Goal: Find specific page/section: Find specific page/section

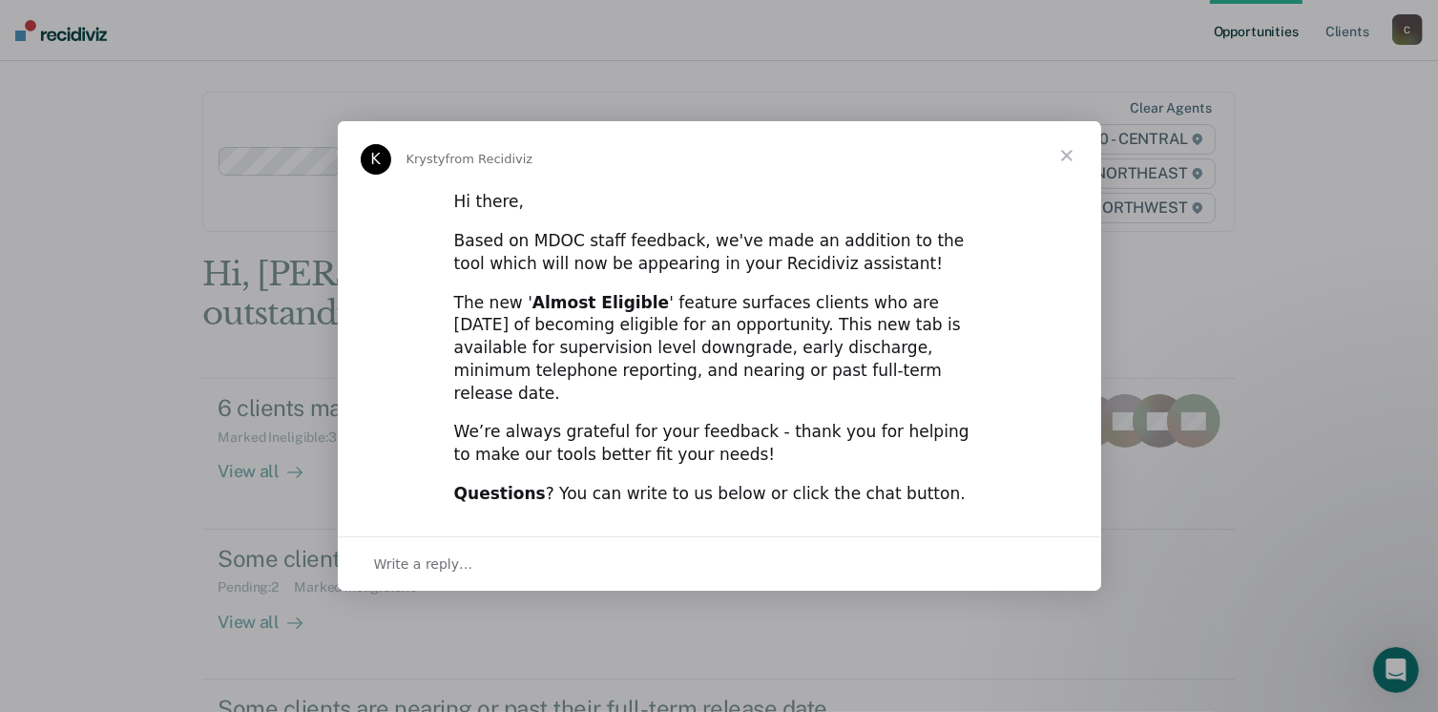
click at [1070, 170] on span "Close" at bounding box center [1066, 155] width 69 height 69
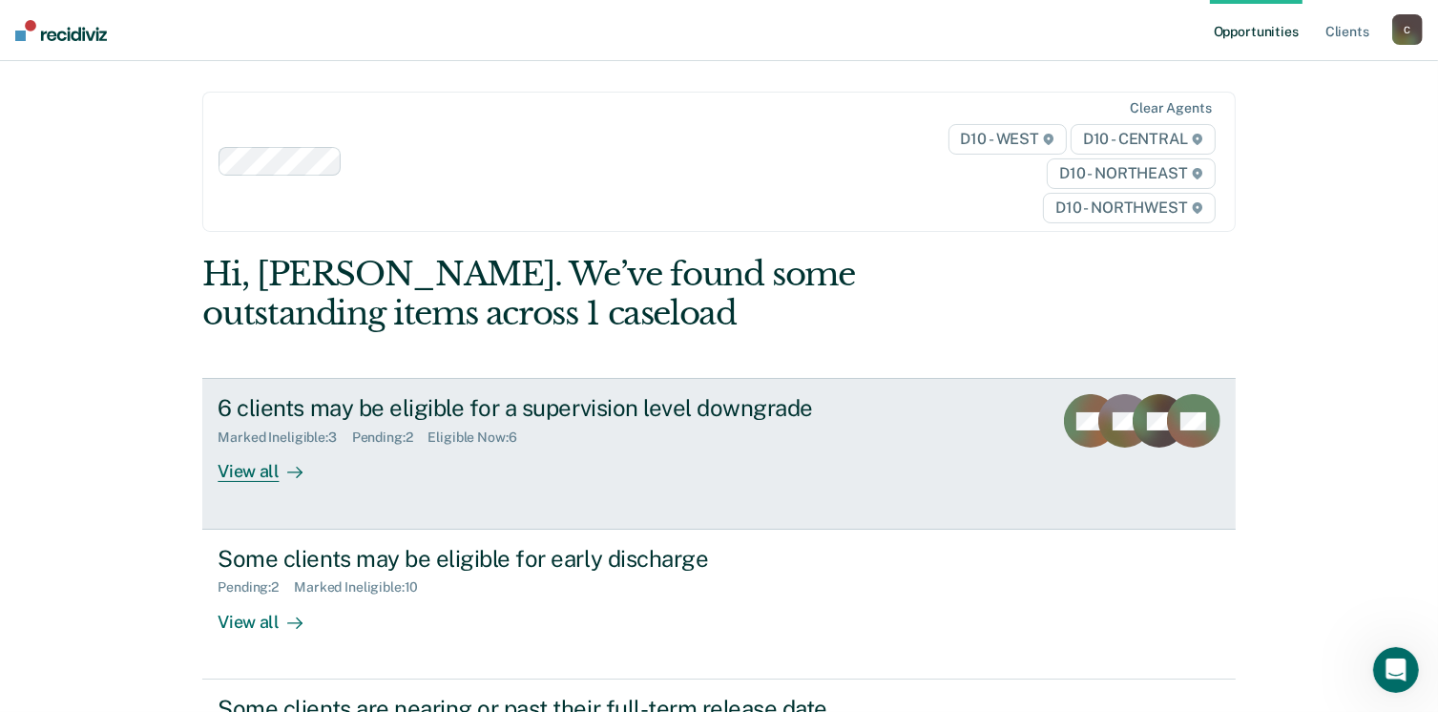
click at [260, 477] on div "View all" at bounding box center [271, 464] width 107 height 37
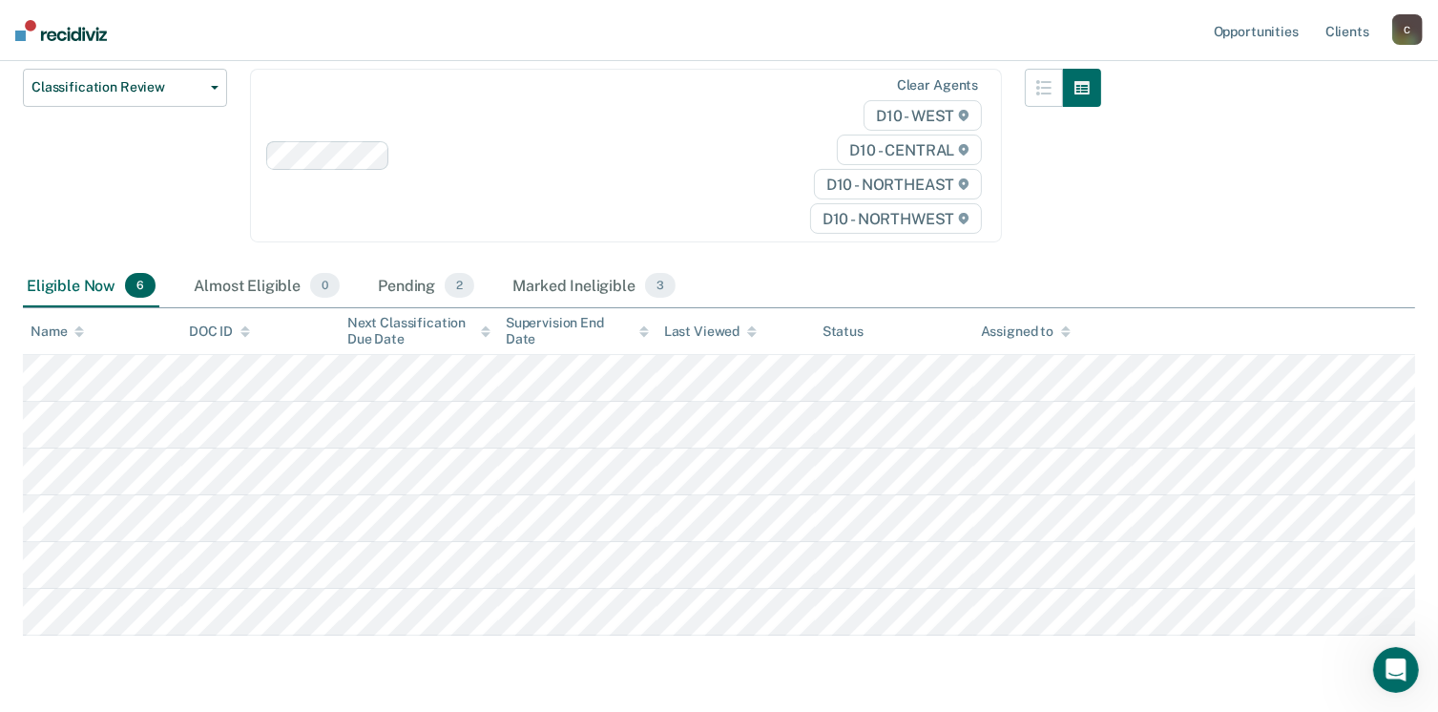
scroll to position [282, 0]
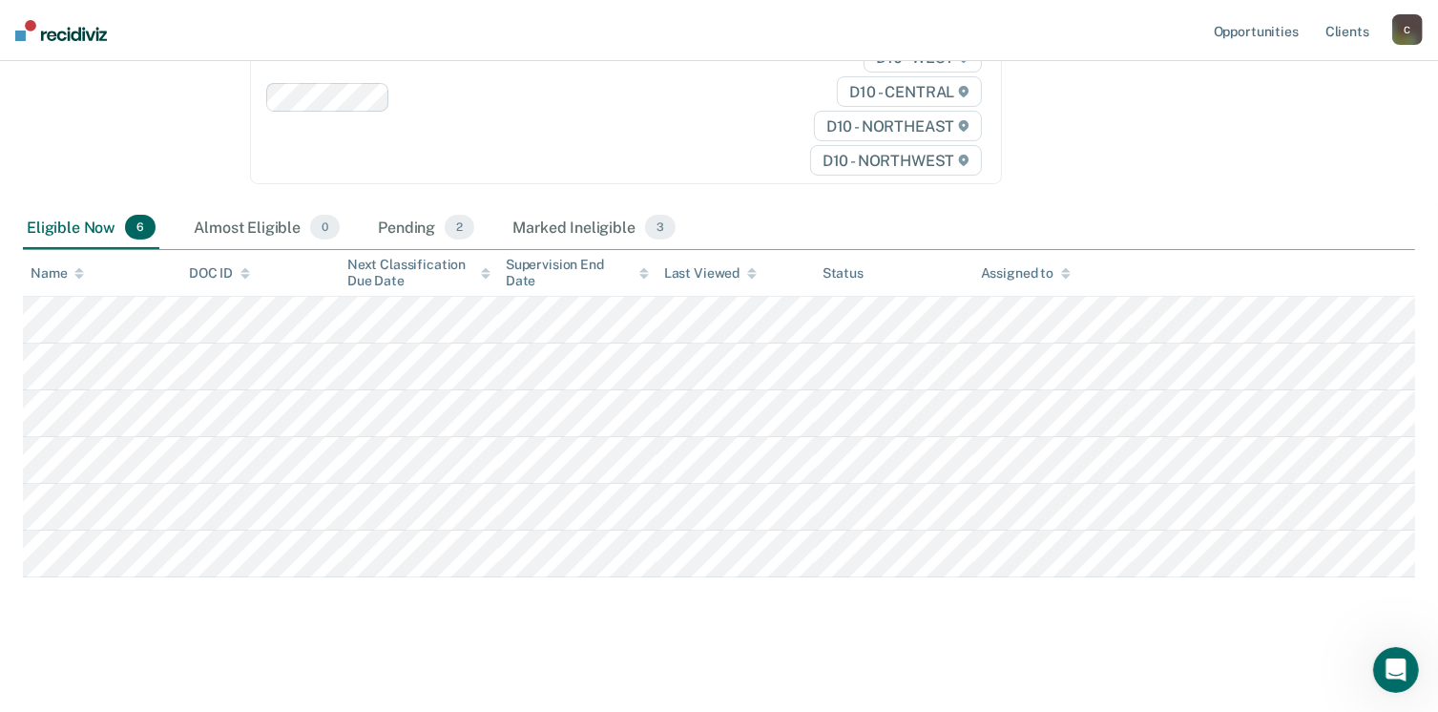
click at [602, 218] on div "Marked Ineligible 3" at bounding box center [594, 228] width 171 height 42
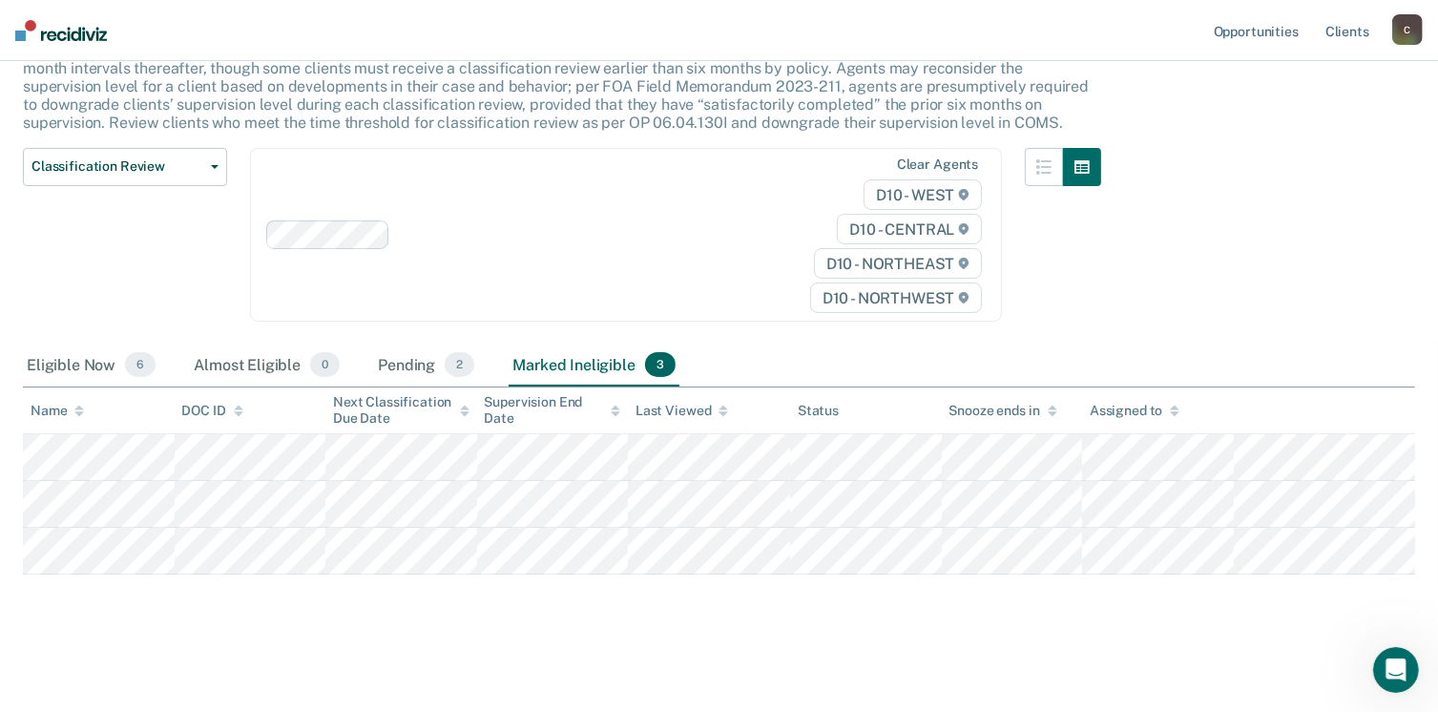
scroll to position [153, 0]
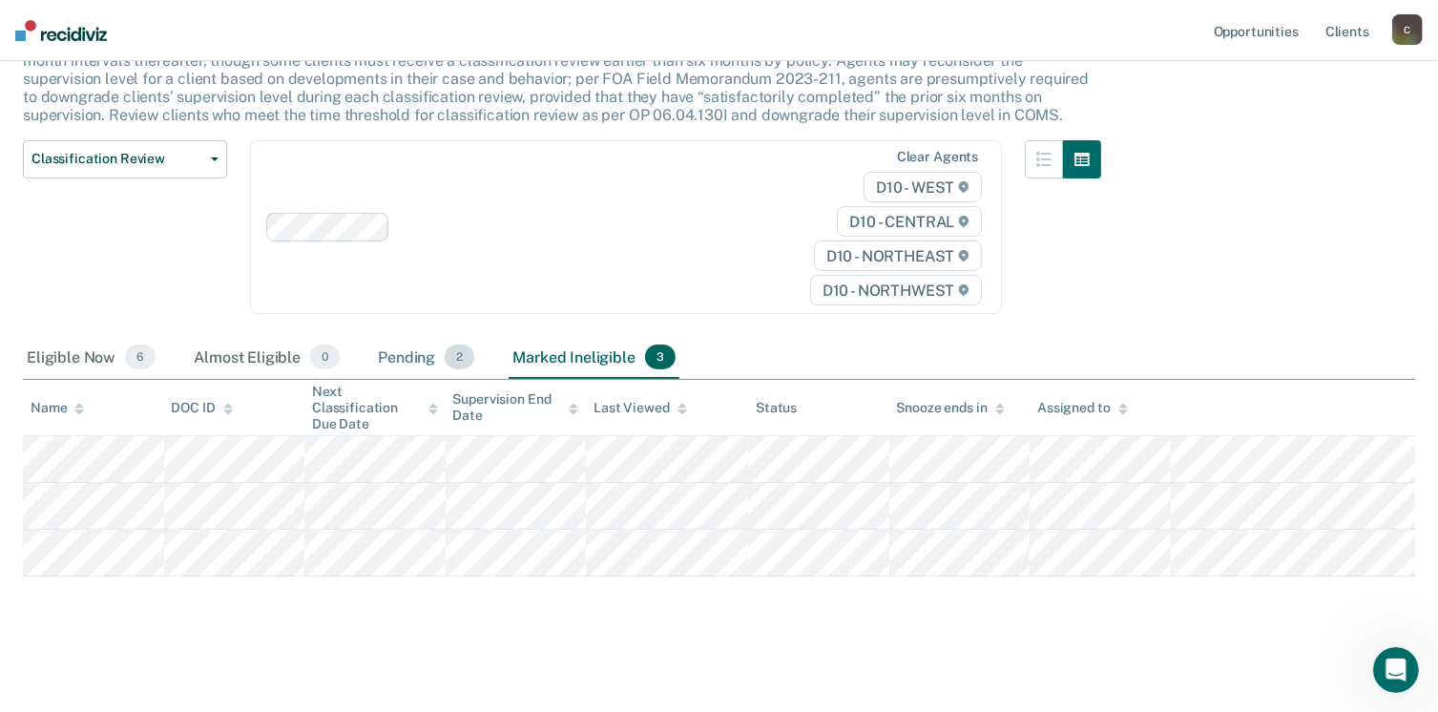
click at [408, 361] on div "Pending 2" at bounding box center [426, 358] width 104 height 42
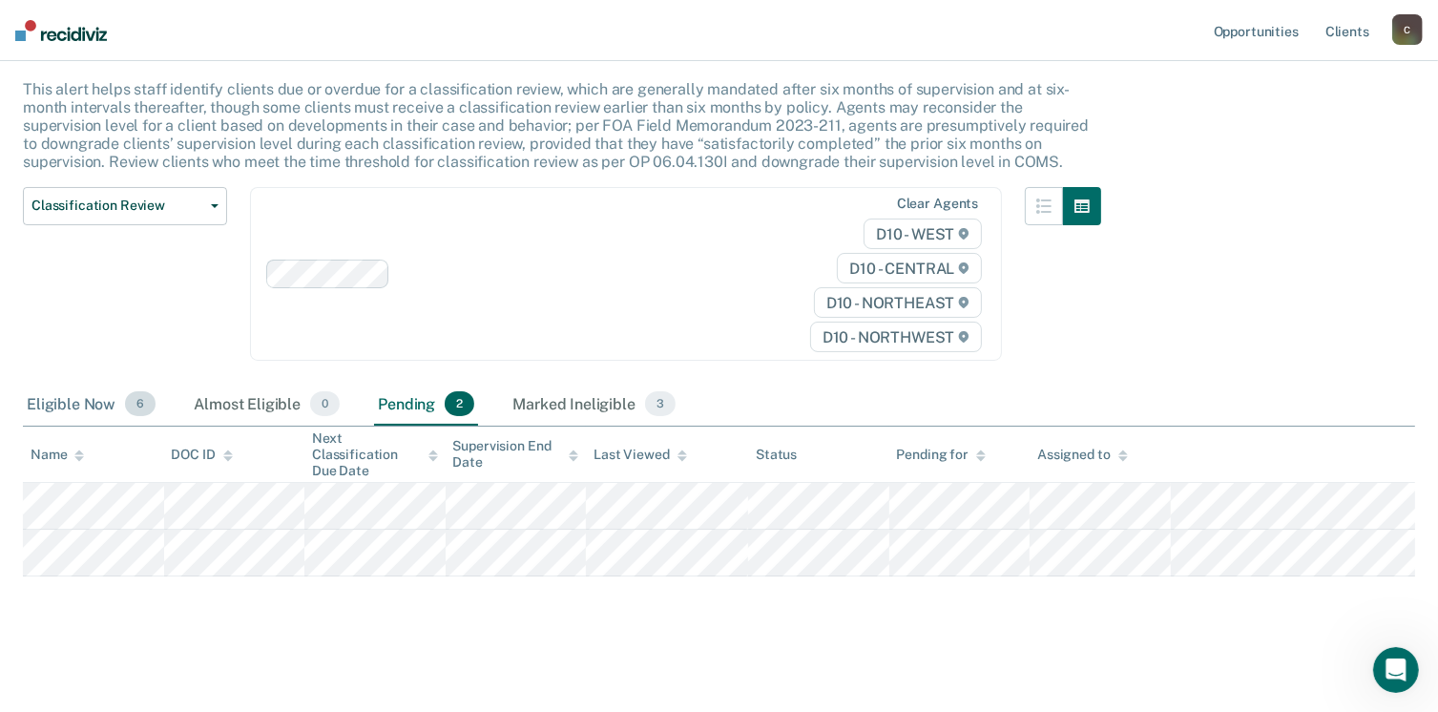
click at [69, 396] on div "Eligible Now 6" at bounding box center [91, 405] width 136 height 42
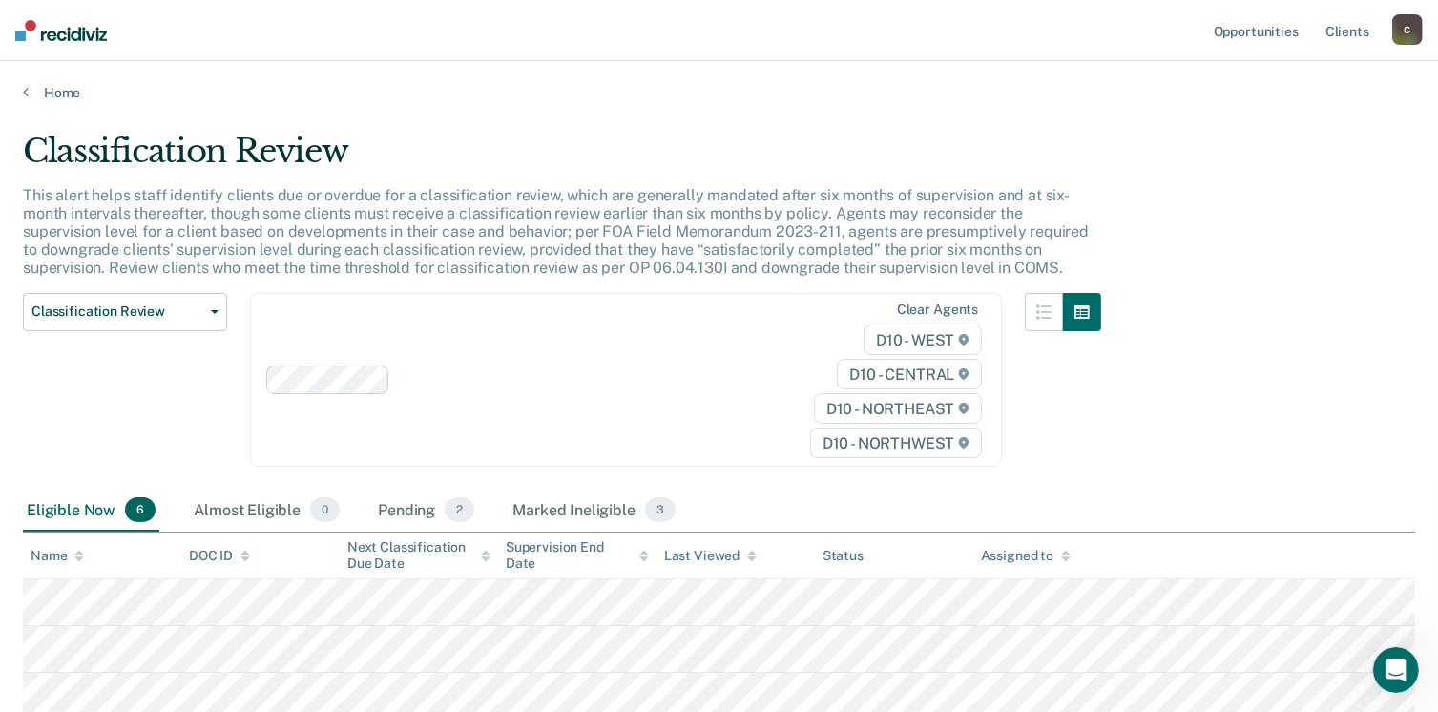
scroll to position [0, 0]
click at [52, 94] on link "Home" at bounding box center [719, 92] width 1392 height 17
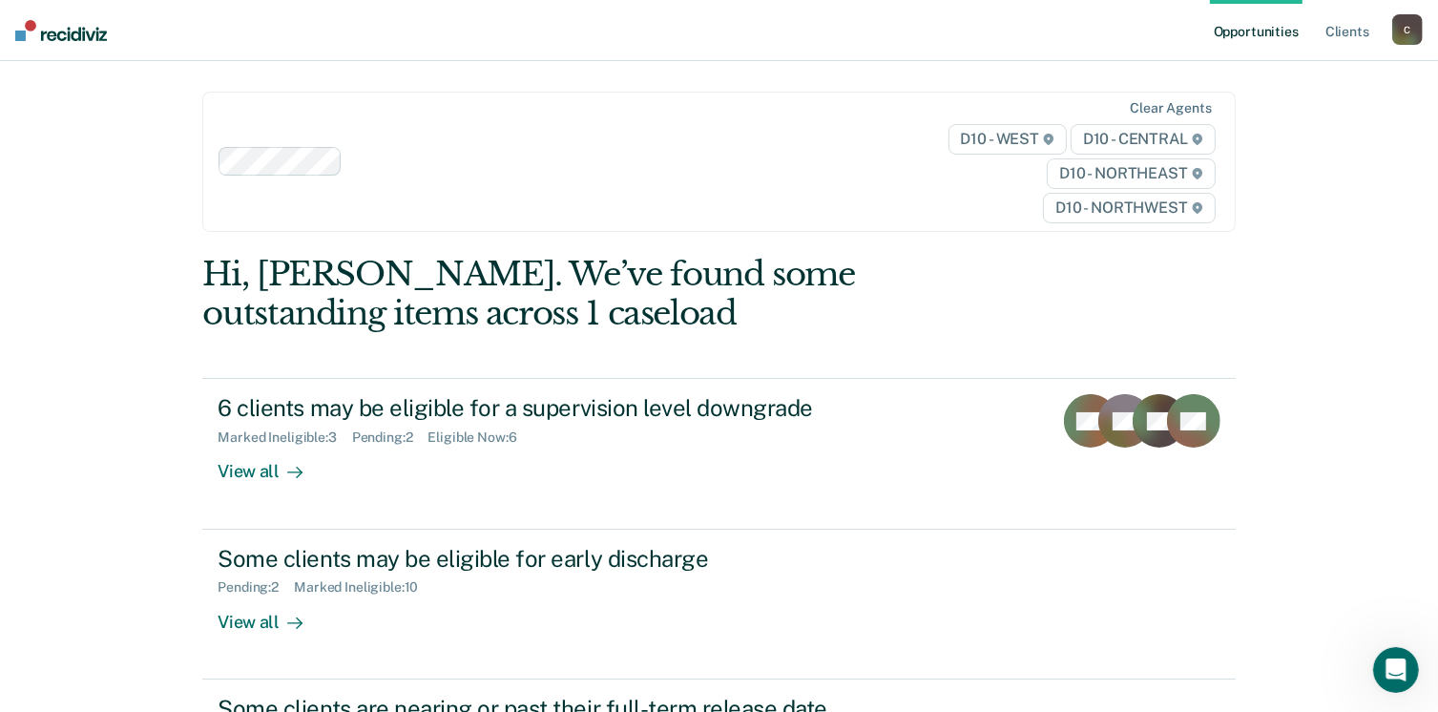
click at [156, 157] on div "Opportunities Client s [EMAIL_ADDRESS][US_STATE][DOMAIN_NAME] C Profile How it …" at bounding box center [719, 541] width 1438 height 1083
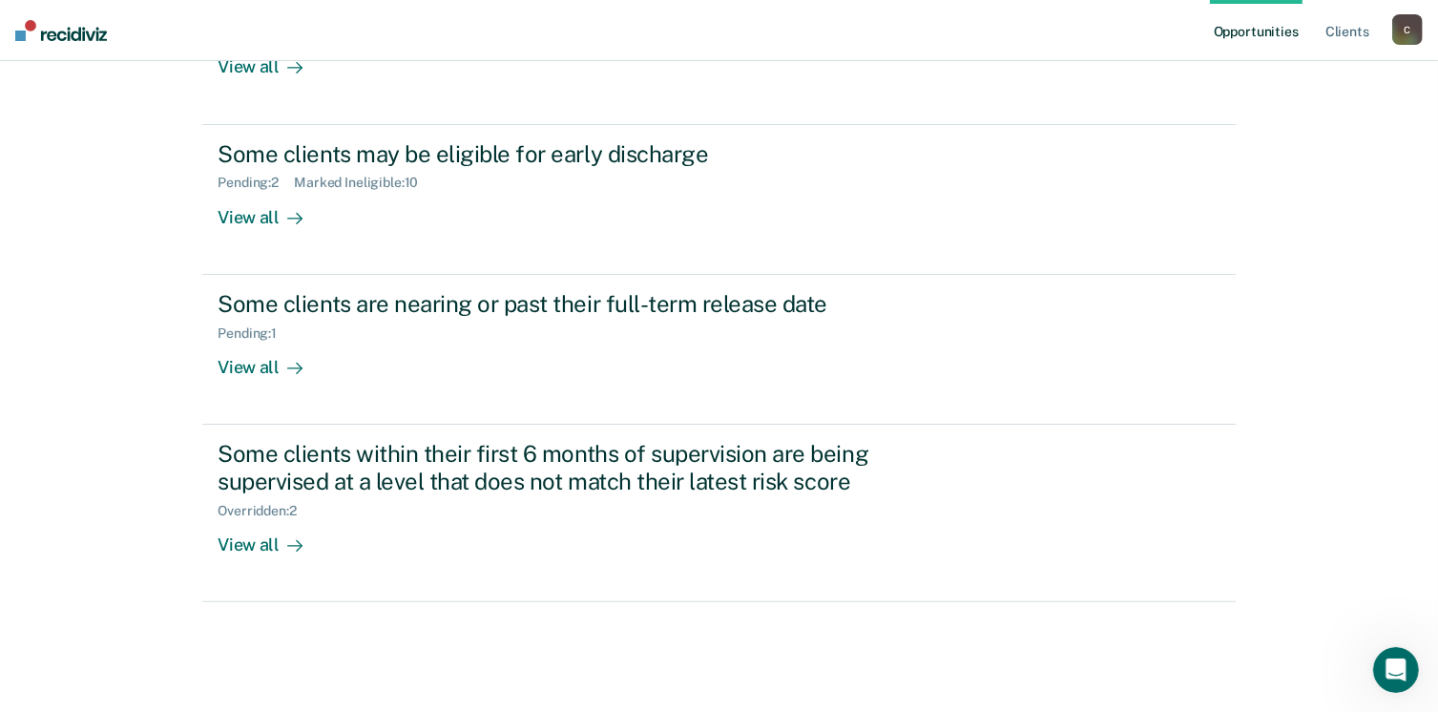
scroll to position [409, 0]
